Goal: Communication & Community: Connect with others

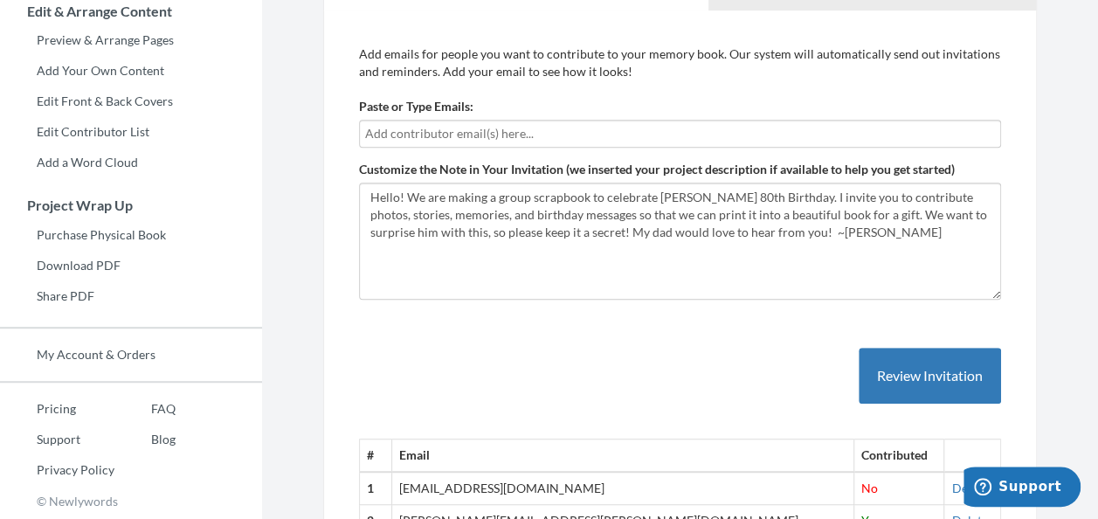
click at [465, 142] on input "text" at bounding box center [680, 133] width 630 height 19
click at [406, 128] on input "text" at bounding box center [680, 133] width 630 height 19
click at [524, 126] on input "text" at bounding box center [680, 133] width 630 height 19
click at [426, 126] on input "text" at bounding box center [680, 133] width 630 height 19
click at [411, 138] on input "text" at bounding box center [680, 133] width 630 height 19
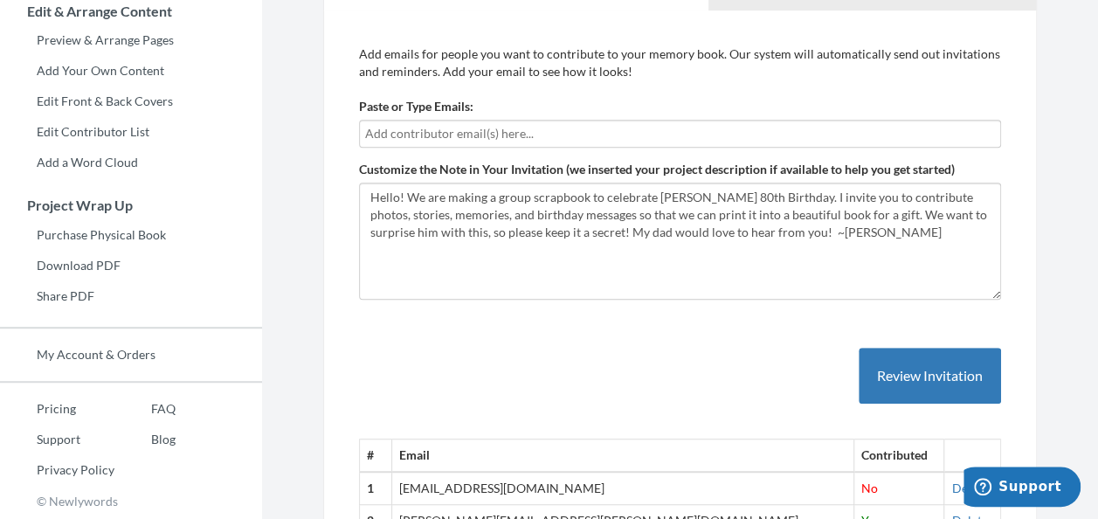
paste input "c"
type input "[EMAIL_ADDRESS][DOMAIN_NAME]"
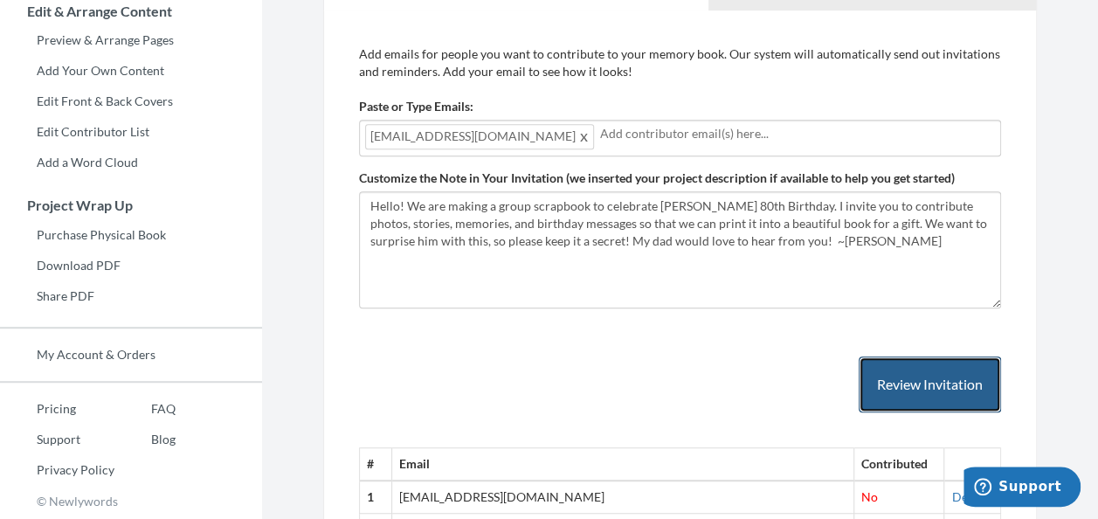
click at [964, 386] on button "Review Invitation" at bounding box center [930, 384] width 142 height 57
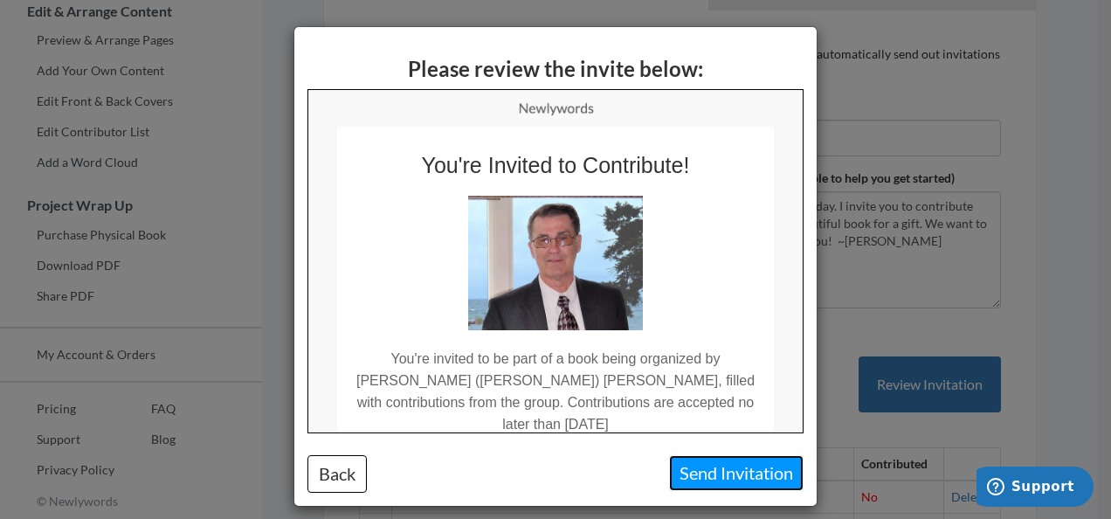
click at [729, 468] on button "Send Invitation" at bounding box center [736, 473] width 135 height 36
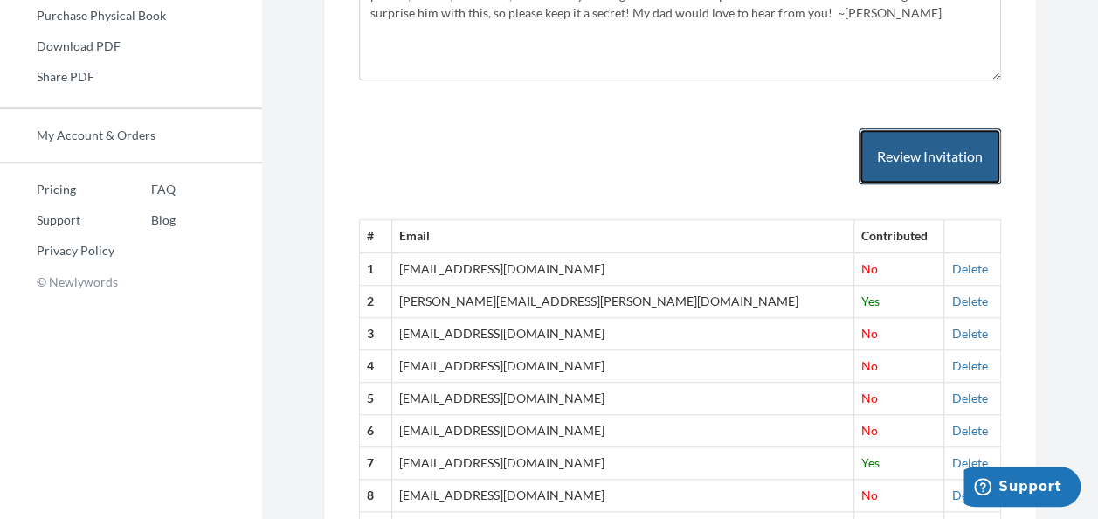
scroll to position [219, 0]
